Goal: Task Accomplishment & Management: Complete application form

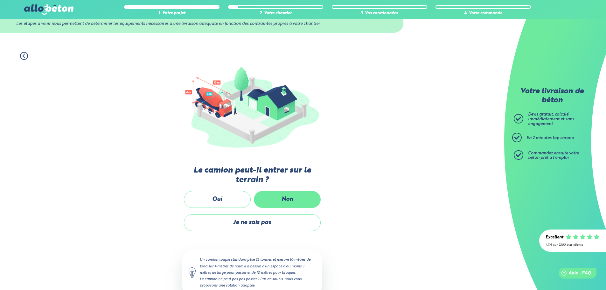
click at [272, 199] on label "Non" at bounding box center [287, 199] width 67 height 17
click at [0, 0] on input "Non" at bounding box center [0, 0] width 0 height 0
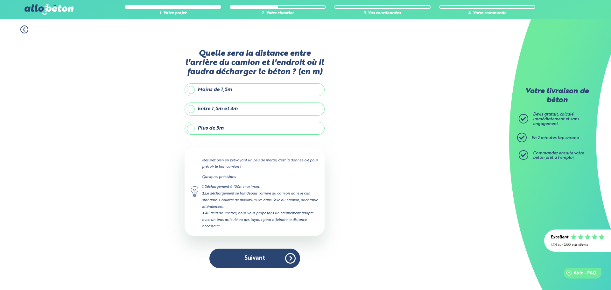
click at [199, 107] on label "Entre 1,5m et 3m" at bounding box center [255, 108] width 140 height 13
click at [0, 0] on input "Entre 1,5m et 3m" at bounding box center [0, 0] width 0 height 0
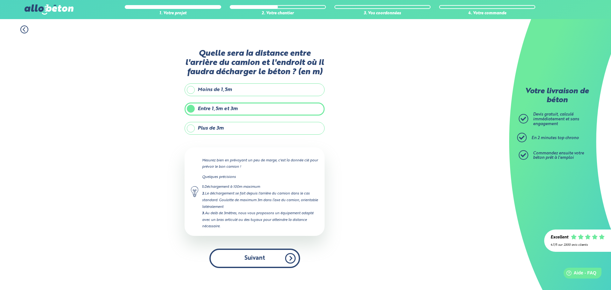
click at [267, 259] on button "Suivant" at bounding box center [254, 257] width 91 height 19
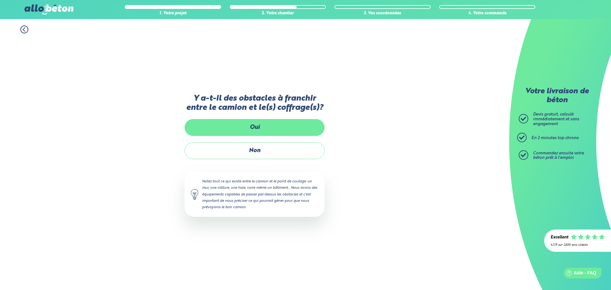
click at [253, 127] on label "Oui" at bounding box center [255, 127] width 140 height 17
click at [0, 0] on input "Oui" at bounding box center [0, 0] width 0 height 0
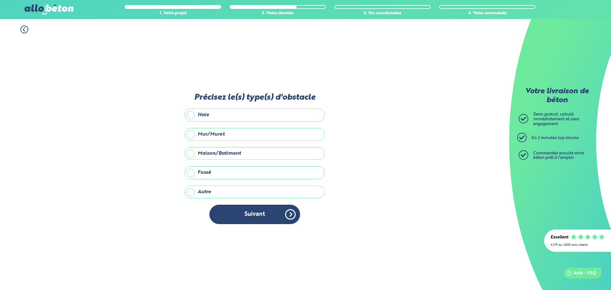
click at [191, 194] on label "Autre" at bounding box center [255, 191] width 140 height 13
click at [0, 0] on input "Autre" at bounding box center [0, 0] width 0 height 0
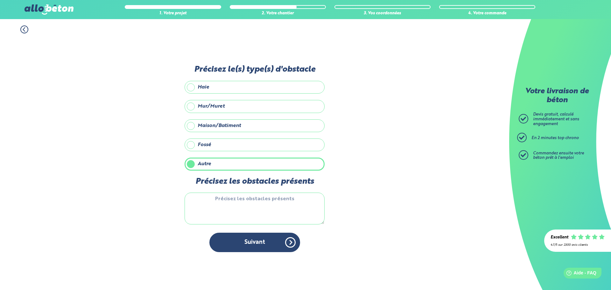
drag, startPoint x: 94, startPoint y: 87, endPoint x: 90, endPoint y: 84, distance: 4.7
click at [93, 87] on div "1. Votre projet 2. Votre chantier 3. Vos coordonnées 4. Votre commande Précisez…" at bounding box center [254, 154] width 509 height 271
click at [20, 29] on icon at bounding box center [24, 29] width 8 height 8
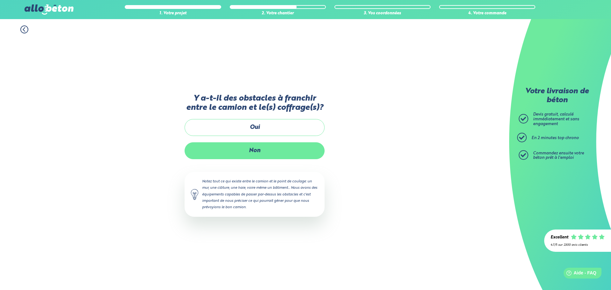
click at [234, 155] on label "Non" at bounding box center [255, 150] width 140 height 17
click at [0, 0] on input "Non" at bounding box center [0, 0] width 0 height 0
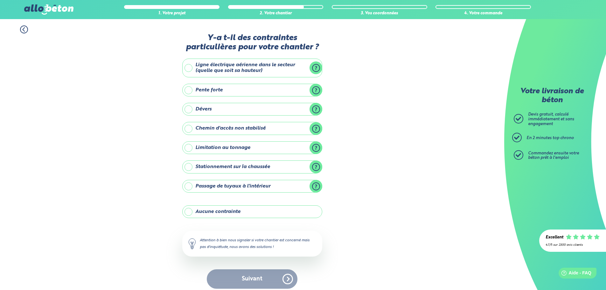
click at [239, 166] on label "Stationnement sur la chaussée" at bounding box center [252, 166] width 140 height 13
click at [0, 0] on input "Stationnement sur la chaussée" at bounding box center [0, 0] width 0 height 0
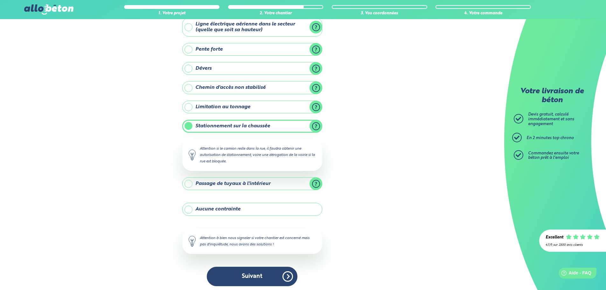
scroll to position [43, 0]
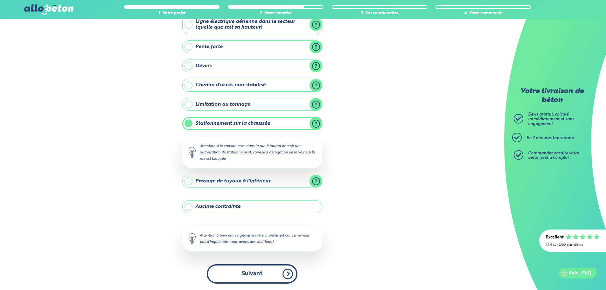
click at [245, 270] on button "Suivant" at bounding box center [252, 273] width 91 height 19
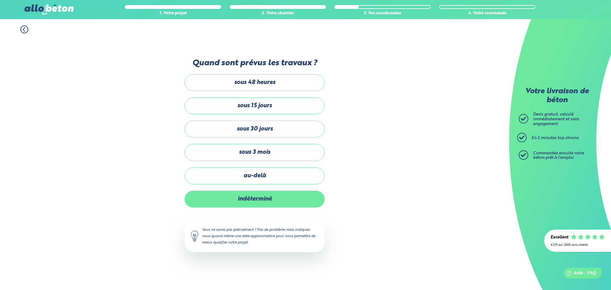
click at [246, 200] on label "indéterminé" at bounding box center [255, 199] width 140 height 17
click at [0, 0] on input "indéterminé" at bounding box center [0, 0] width 0 height 0
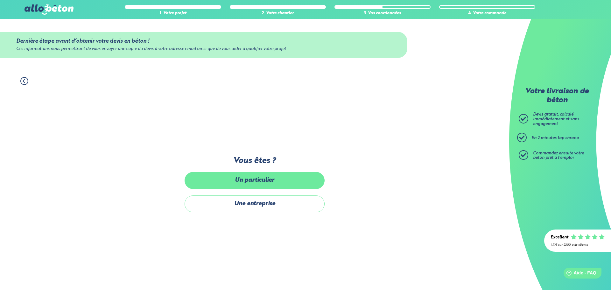
click at [258, 184] on label "Un particulier" at bounding box center [255, 180] width 140 height 17
click at [0, 0] on input "Un particulier" at bounding box center [0, 0] width 0 height 0
